Goal: Register for event/course

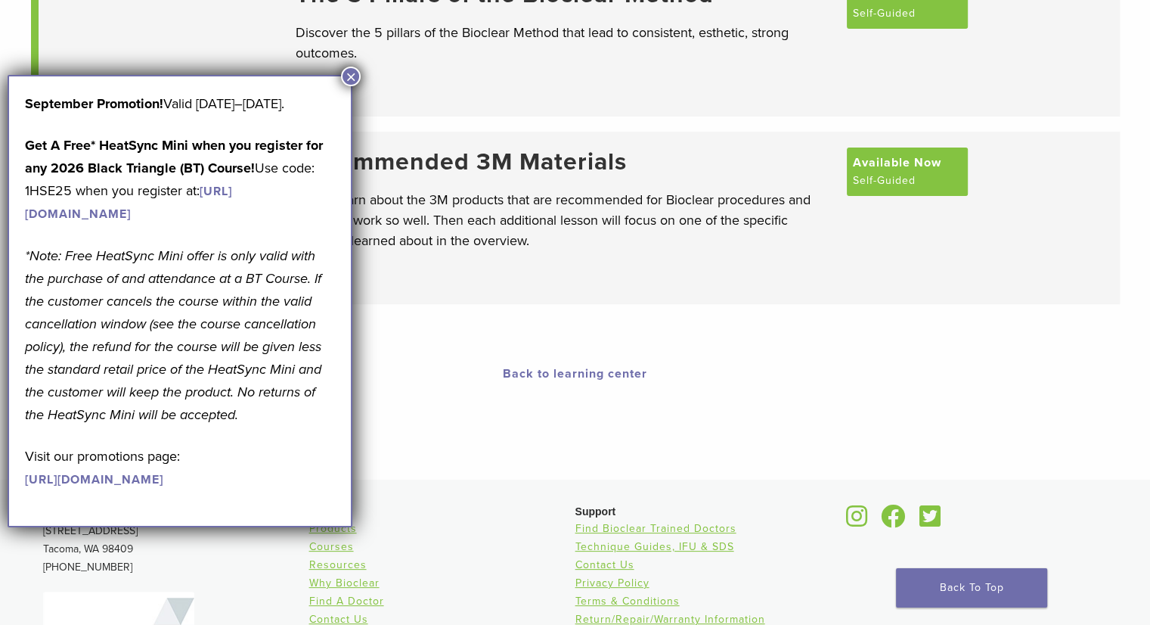
scroll to position [303, 0]
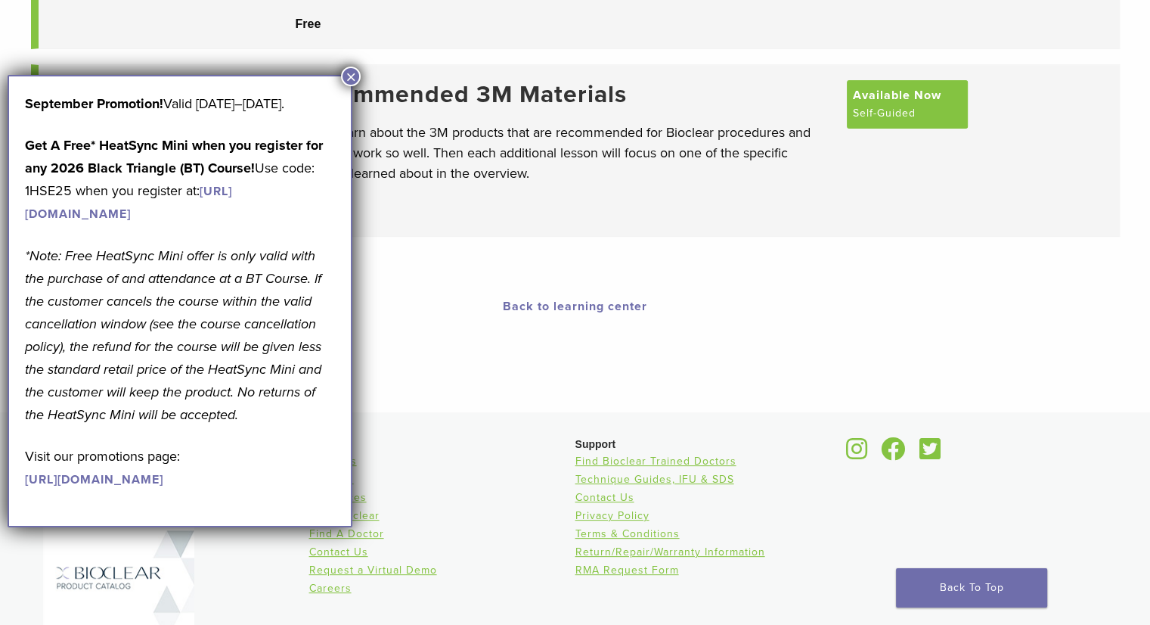
click at [349, 74] on button "×" at bounding box center [351, 77] width 20 height 20
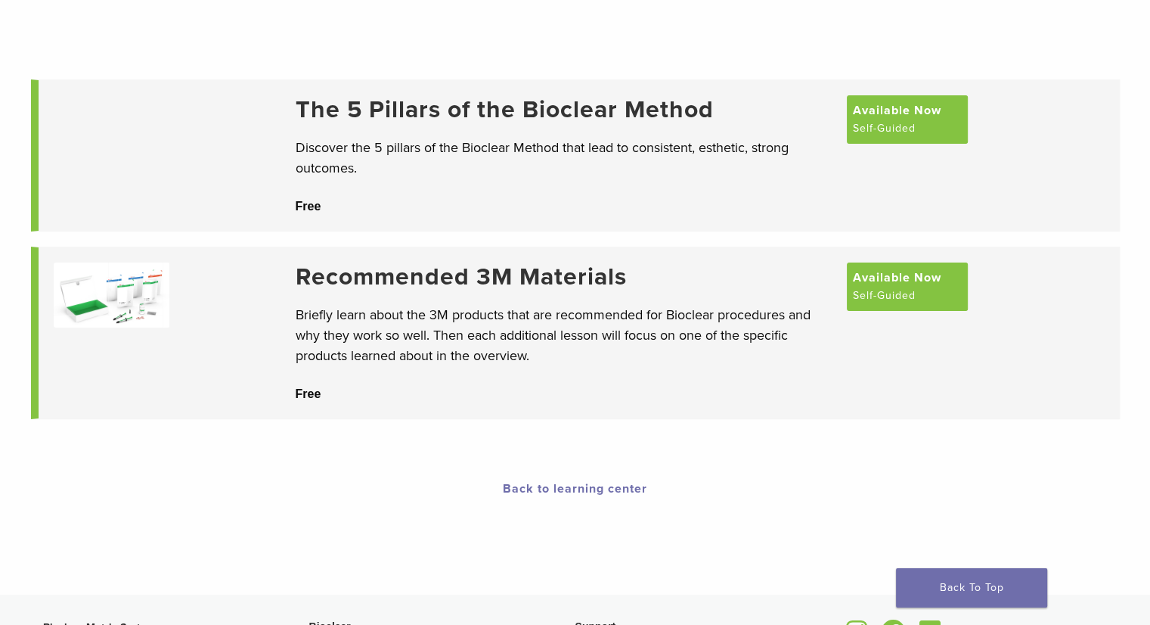
scroll to position [0, 0]
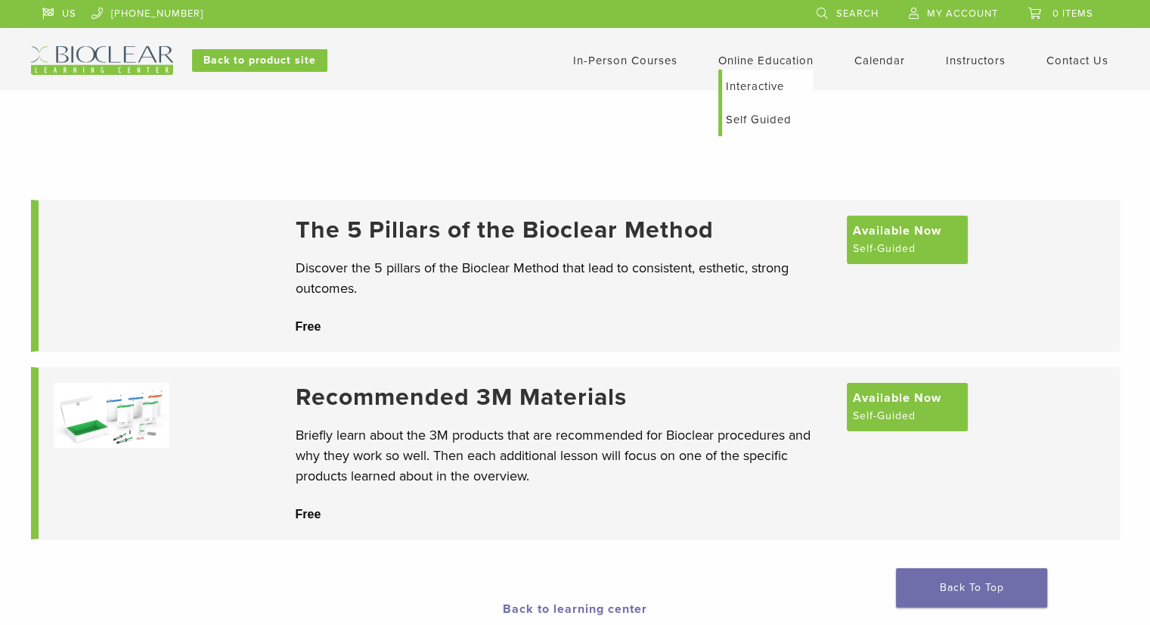
click at [753, 83] on link "Interactive" at bounding box center [768, 86] width 92 height 33
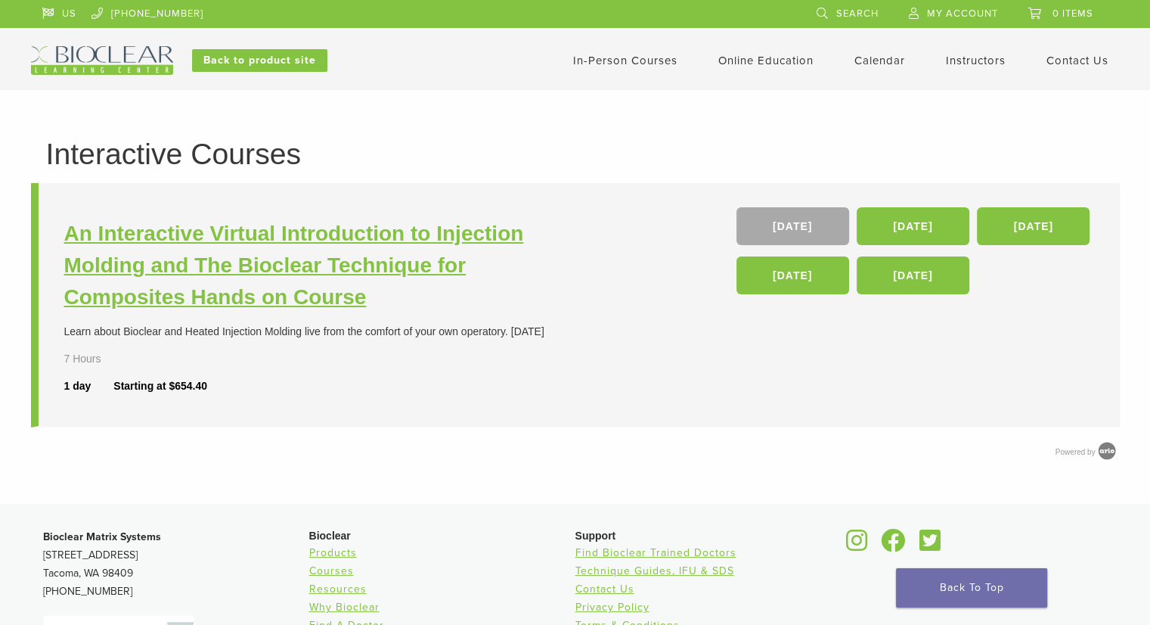
click at [461, 256] on h3 "An Interactive Virtual Introduction to Injection Molding and The Bioclear Techn…" at bounding box center [321, 265] width 515 height 95
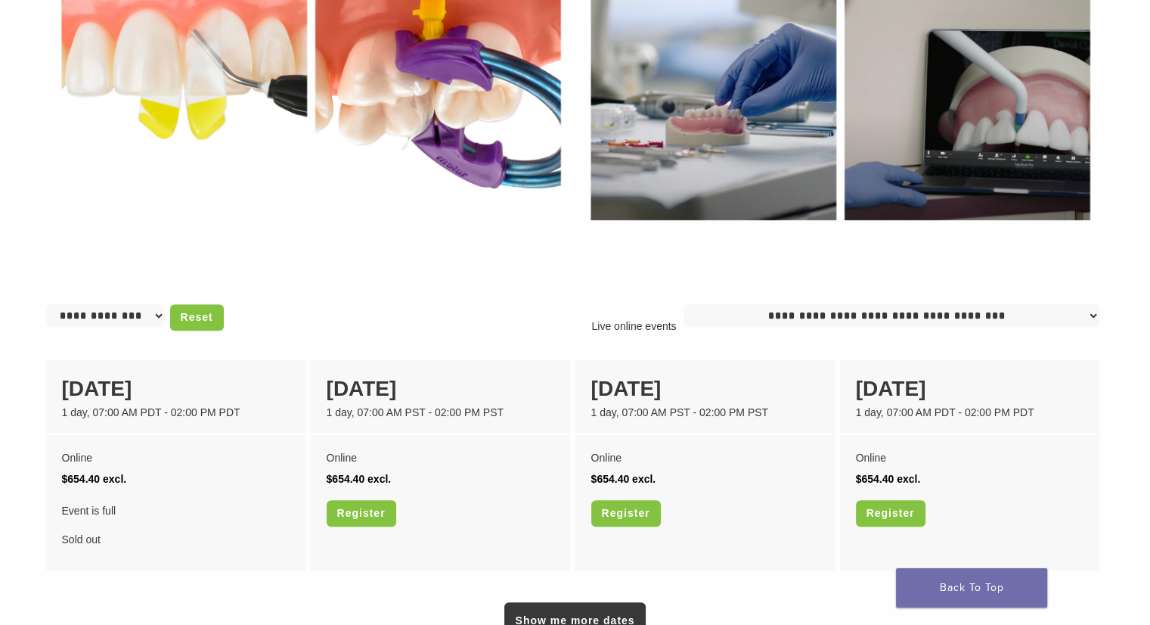
scroll to position [983, 0]
